Goal: Navigation & Orientation: Find specific page/section

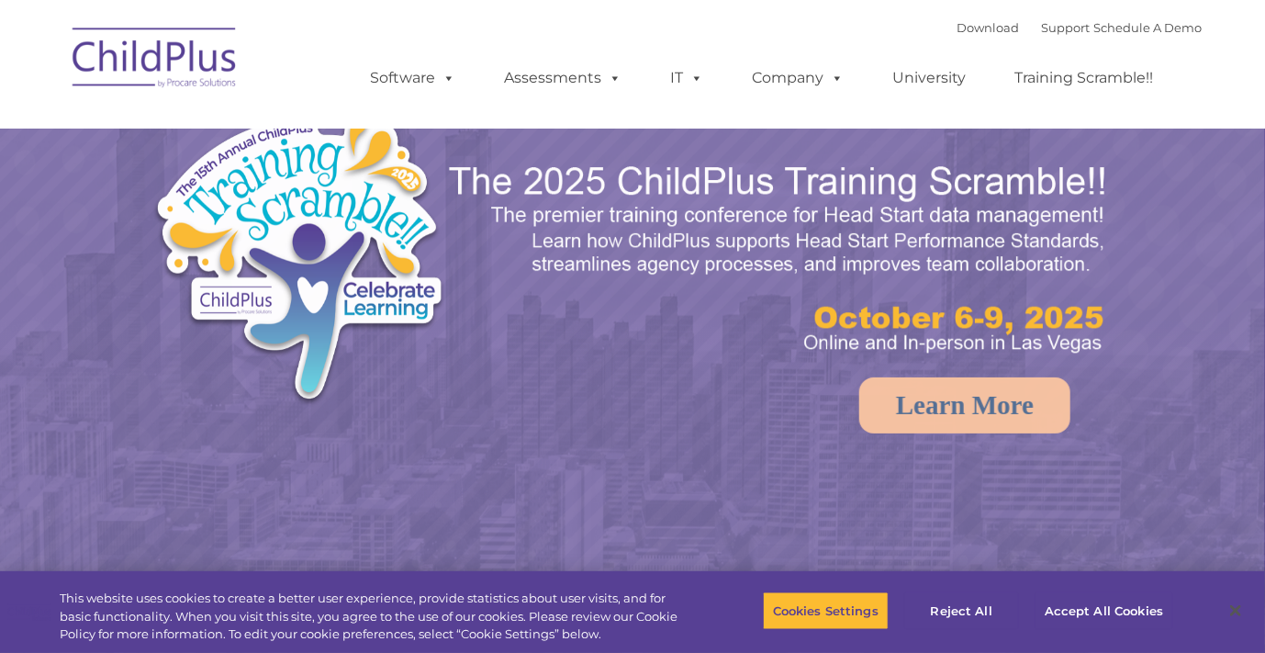
select select "MEDIUM"
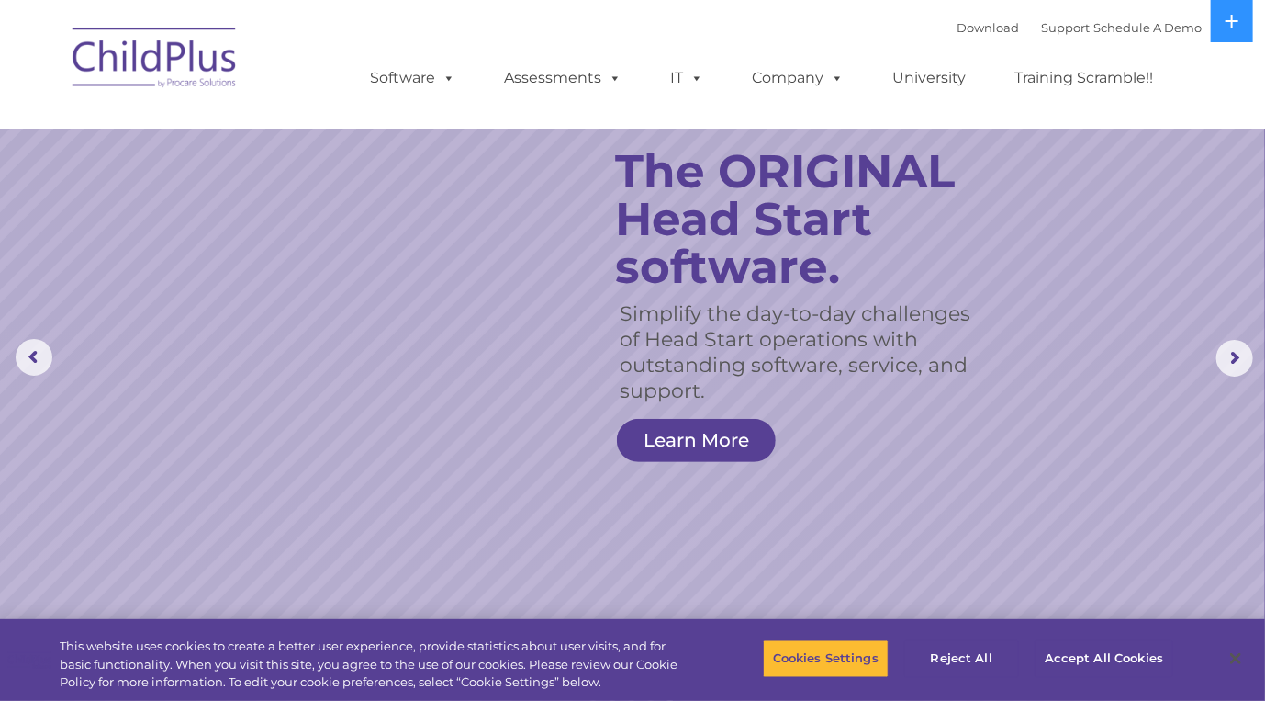
click at [1199, 69] on ul "Software ChildPlus: The original and most widely-used Head Start data managemen…" at bounding box center [767, 77] width 869 height 73
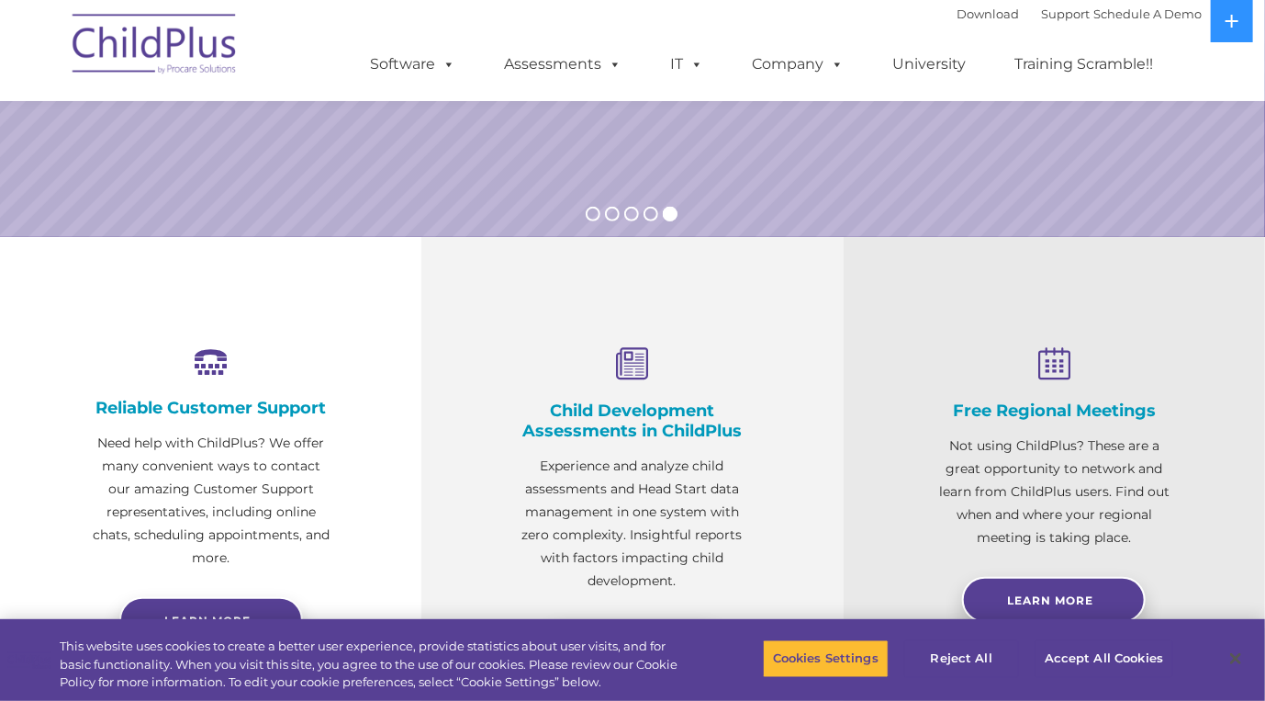
scroll to position [481, 0]
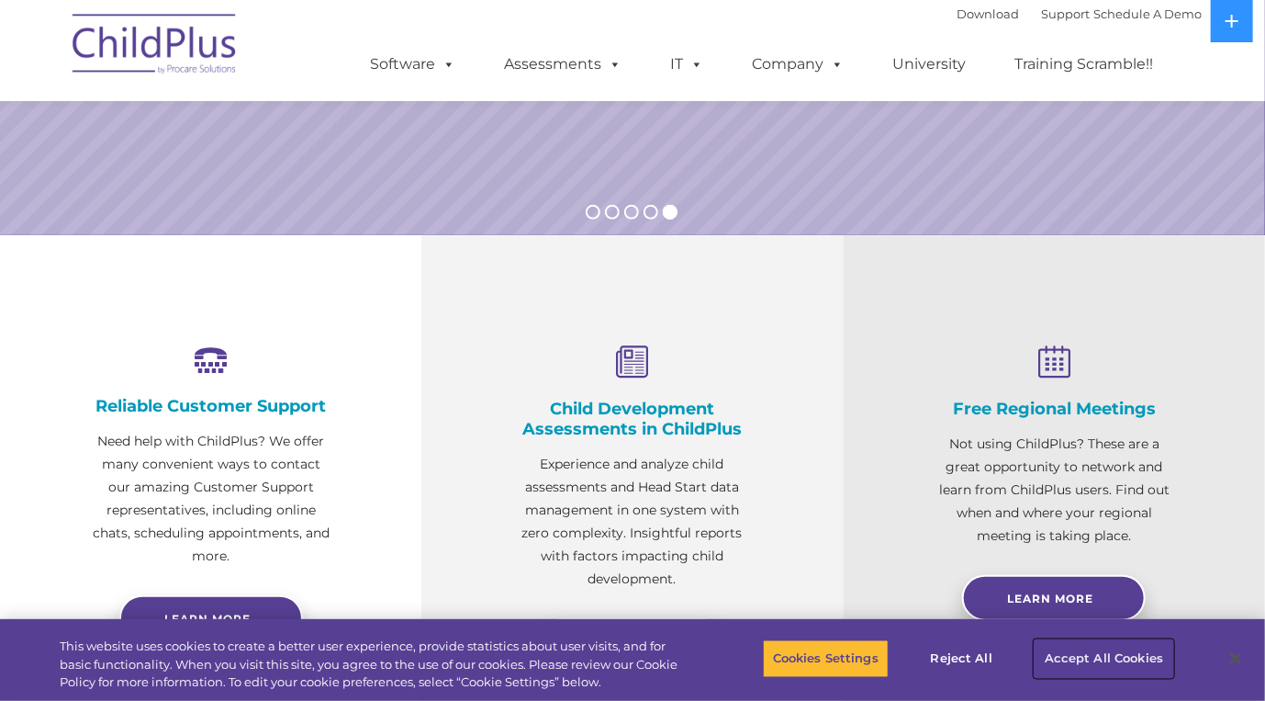
click at [1122, 652] on button "Accept All Cookies" at bounding box center [1104, 658] width 139 height 39
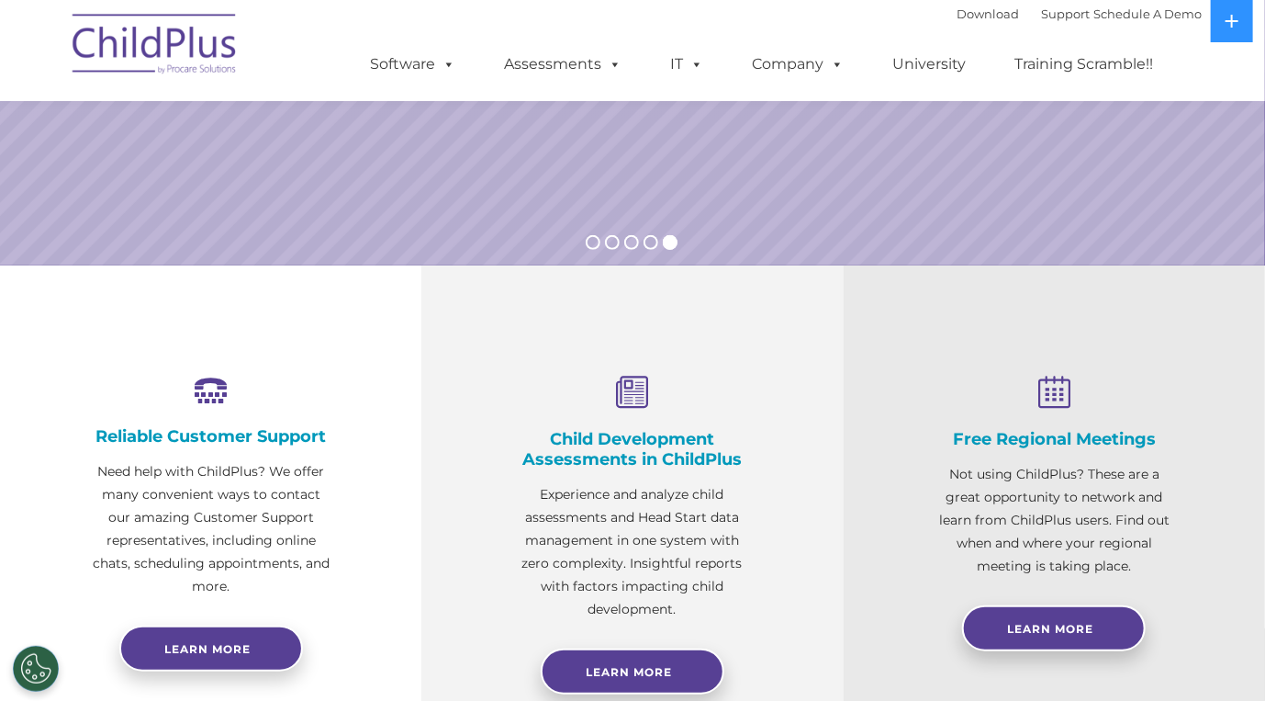
scroll to position [0, 0]
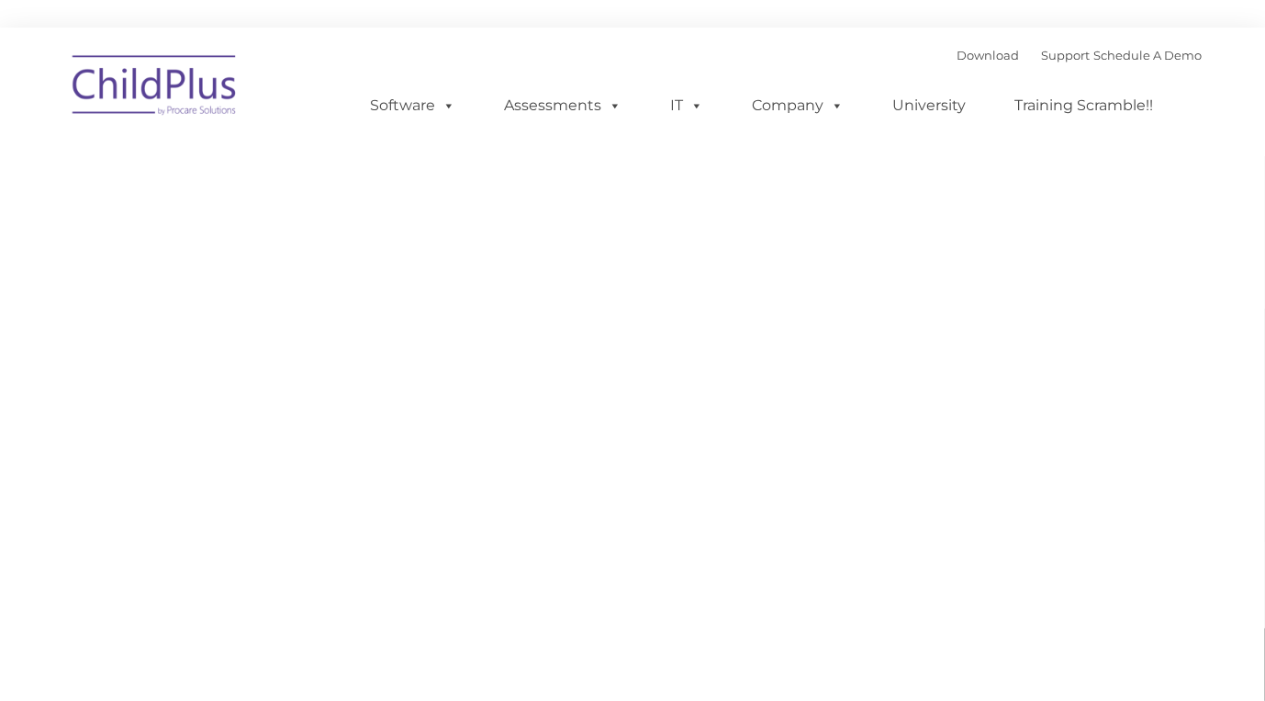
type input ""
